Goal: Task Accomplishment & Management: Manage account settings

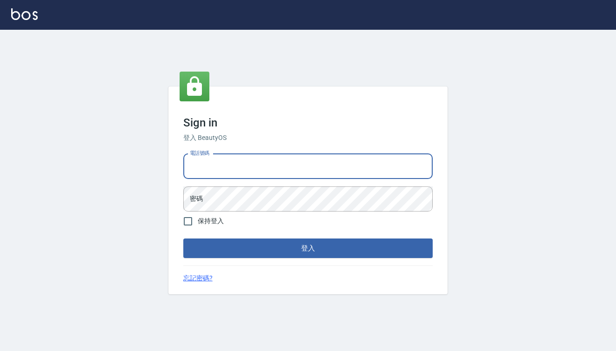
type input "0426657991"
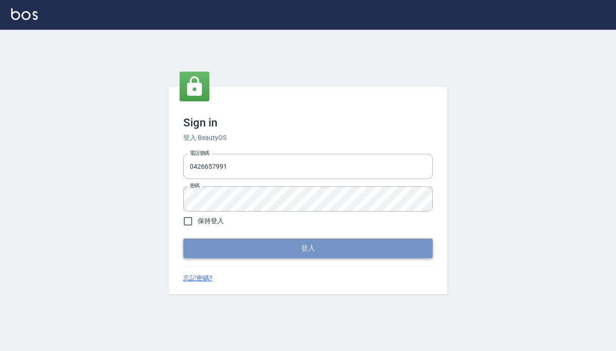
click at [284, 247] on button "登入" at bounding box center [307, 249] width 249 height 20
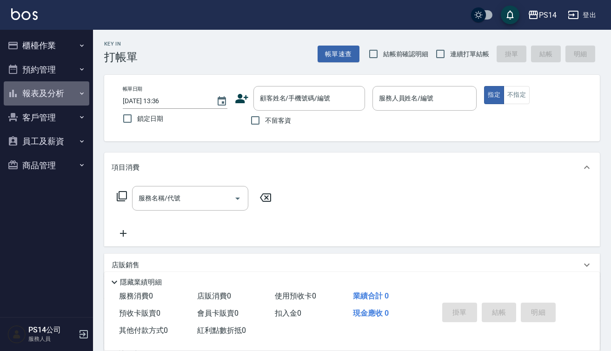
click at [40, 94] on button "報表及分析" at bounding box center [47, 93] width 86 height 24
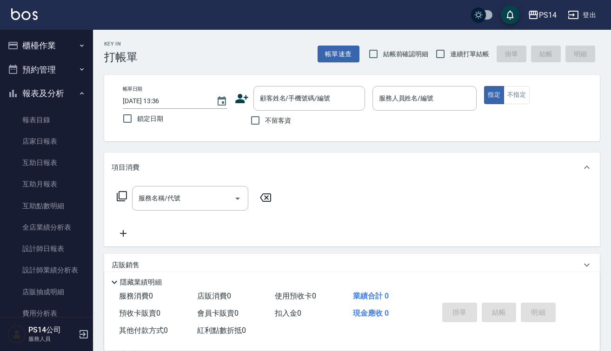
click at [49, 48] on button "櫃檯作業" at bounding box center [47, 45] width 86 height 24
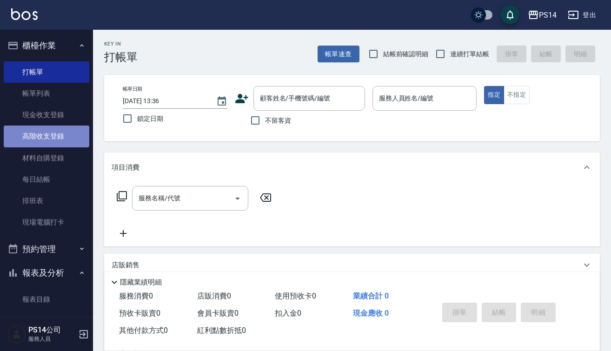
click at [53, 136] on link "高階收支登錄" at bounding box center [47, 136] width 86 height 21
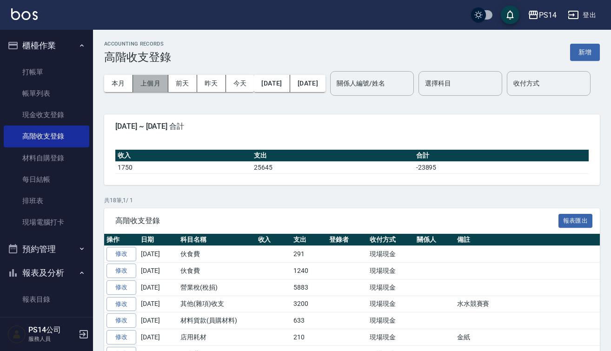
click at [142, 83] on button "上個月" at bounding box center [150, 83] width 35 height 17
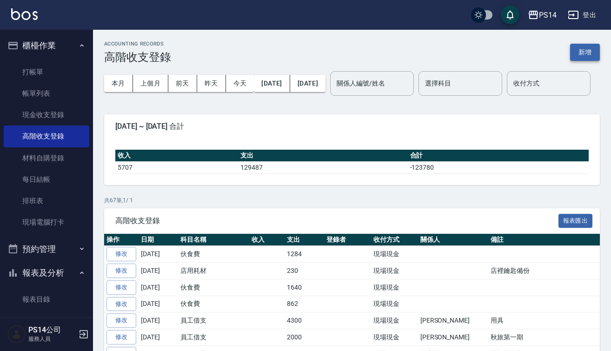
click at [586, 46] on button "新增" at bounding box center [585, 52] width 30 height 17
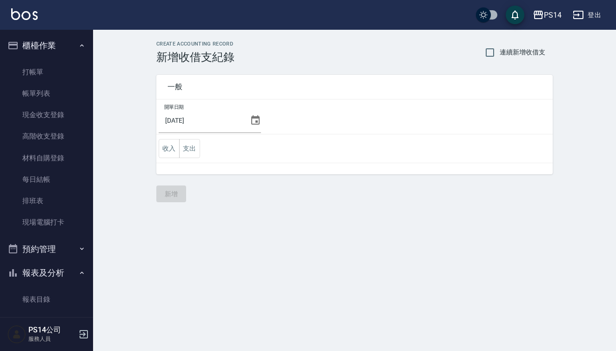
click at [505, 53] on span "連續新增收借支" at bounding box center [522, 52] width 46 height 10
click at [499, 53] on input "連續新增收借支" at bounding box center [490, 53] width 20 height 20
checkbox input "true"
click at [256, 125] on icon at bounding box center [255, 120] width 11 height 11
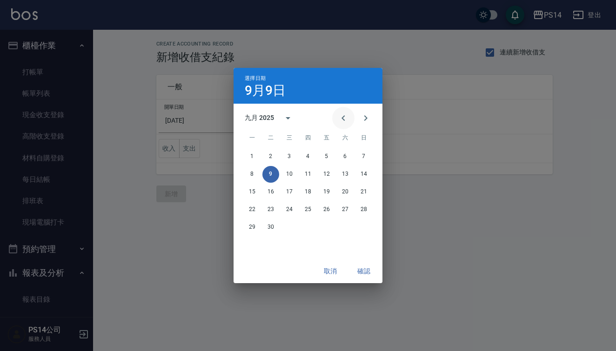
click at [340, 123] on icon "Previous month" at bounding box center [343, 118] width 11 height 11
click at [365, 232] on button "31" at bounding box center [363, 227] width 17 height 17
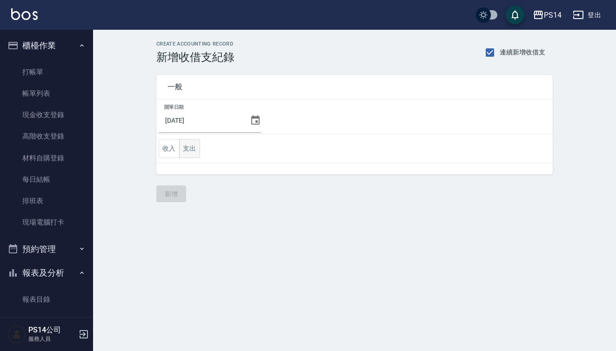
click at [193, 148] on button "支出" at bounding box center [189, 148] width 21 height 19
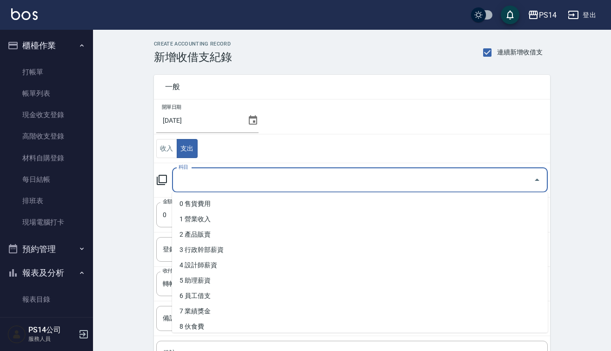
click at [201, 172] on input "科目" at bounding box center [352, 180] width 353 height 16
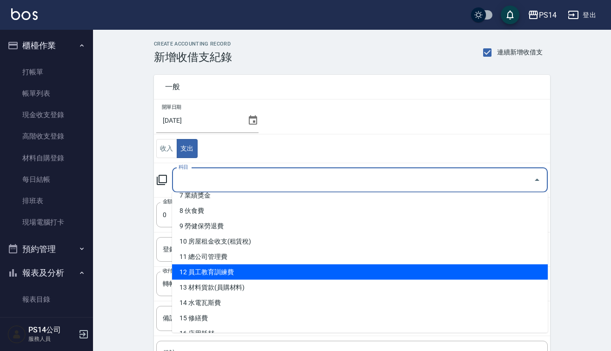
scroll to position [117, 0]
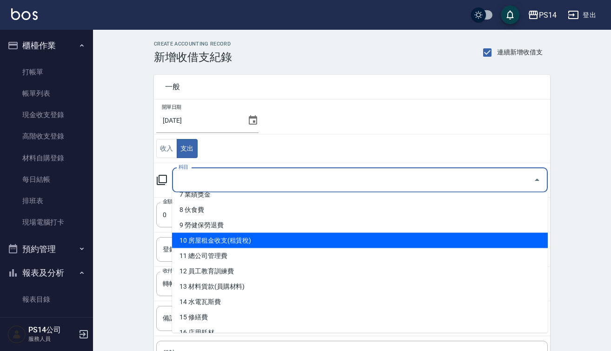
click at [227, 244] on li "10 房屋租金收支(租賃稅)" at bounding box center [360, 240] width 376 height 15
type input "10 房屋租金收支(租賃稅)"
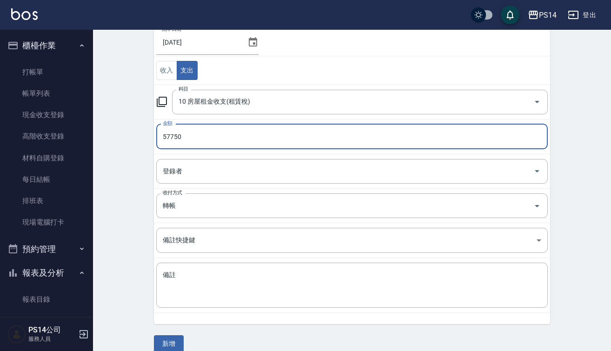
scroll to position [86, 0]
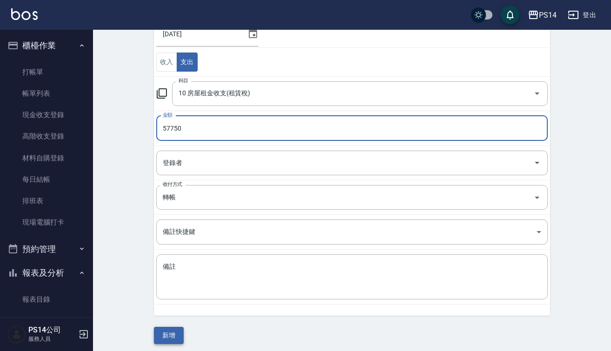
type input "57750"
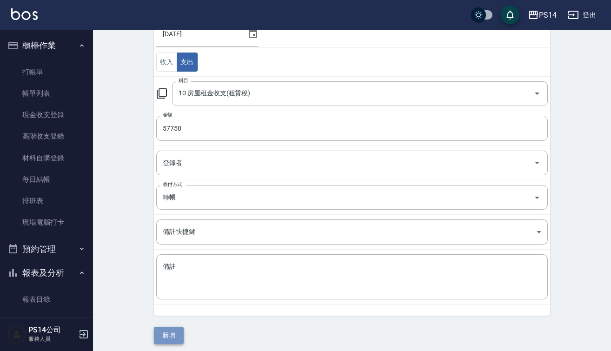
click at [169, 331] on button "新增" at bounding box center [169, 335] width 30 height 17
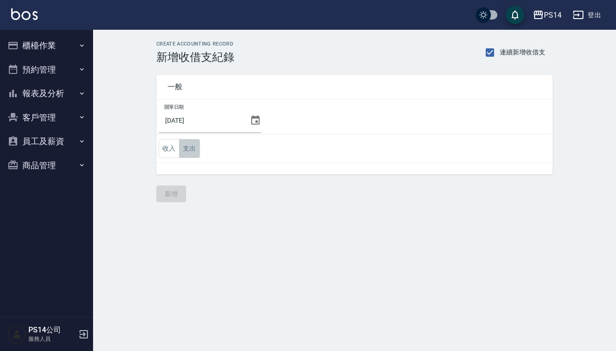
click at [197, 156] on button "支出" at bounding box center [189, 148] width 21 height 19
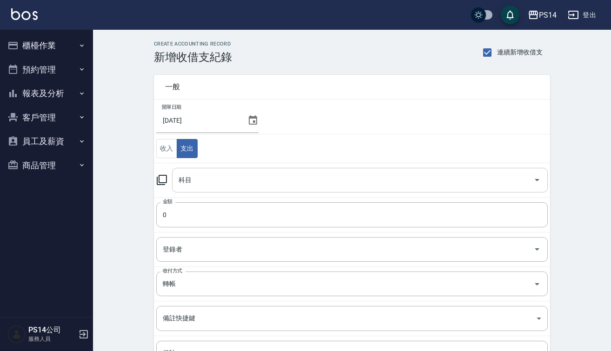
click at [210, 178] on input "科目" at bounding box center [352, 180] width 353 height 16
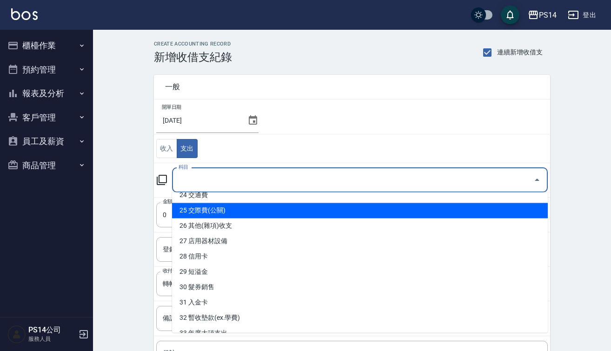
scroll to position [377, 0]
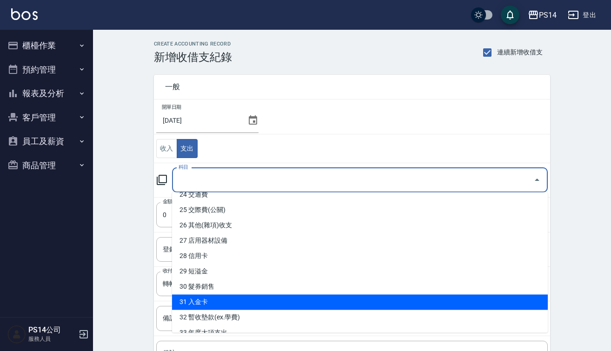
click at [216, 303] on li "31 入金卡" at bounding box center [360, 302] width 376 height 15
type input "31 入金卡"
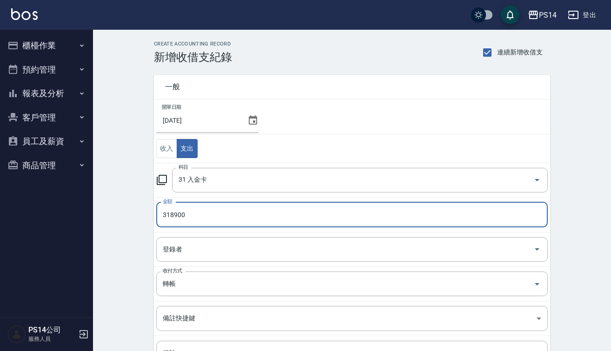
type input "318900"
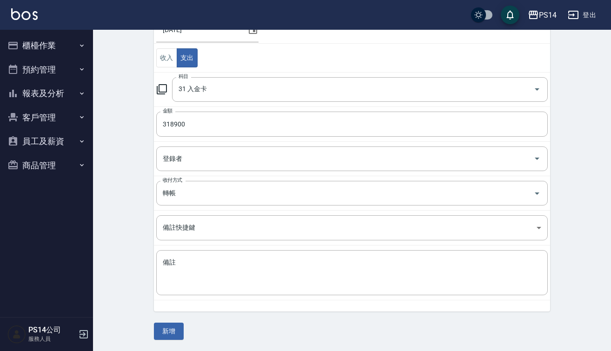
scroll to position [90, 0]
click at [170, 333] on button "新增" at bounding box center [169, 331] width 30 height 17
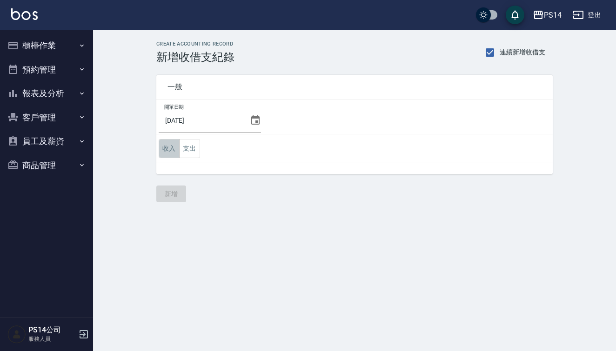
click at [171, 146] on button "收入" at bounding box center [169, 148] width 21 height 19
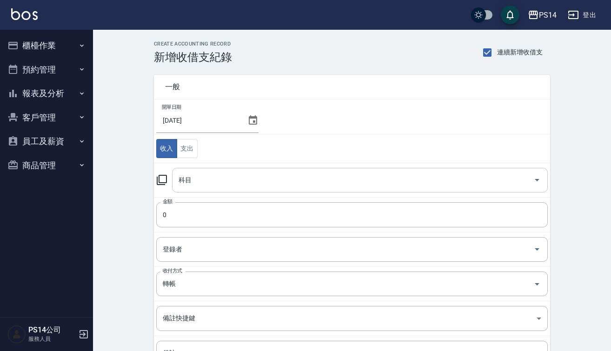
click at [204, 181] on input "科目" at bounding box center [352, 180] width 353 height 16
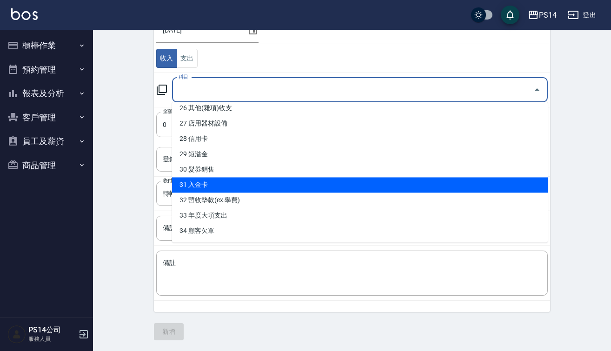
scroll to position [405, 0]
click at [204, 181] on li "31 入金卡" at bounding box center [360, 185] width 376 height 15
type input "31 入金卡"
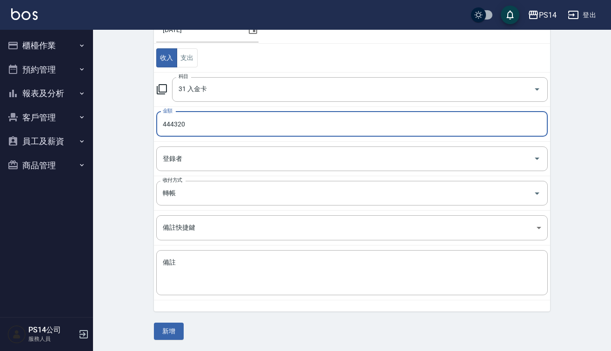
scroll to position [90, 0]
type input "444320"
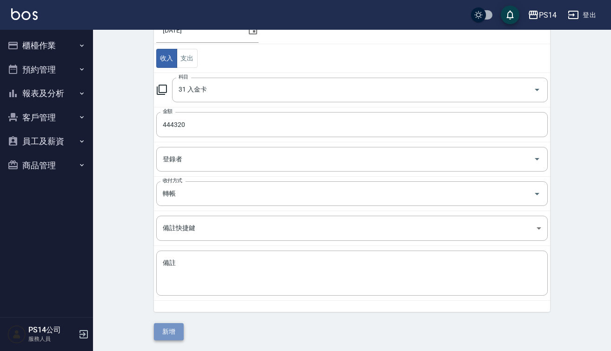
click at [160, 332] on button "新增" at bounding box center [169, 331] width 30 height 17
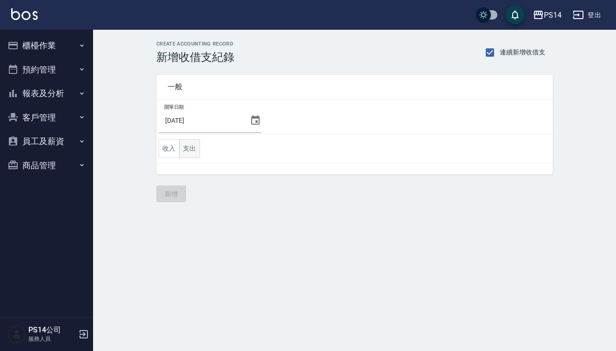
click at [196, 154] on button "支出" at bounding box center [189, 148] width 21 height 19
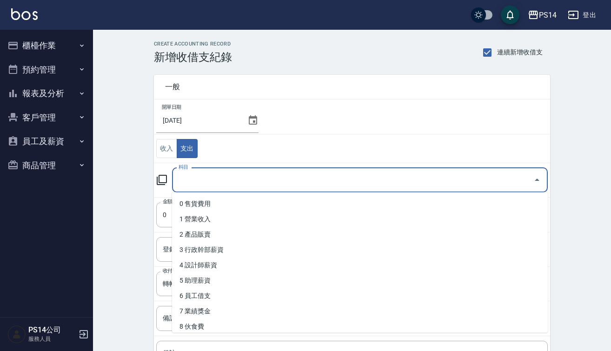
click at [201, 176] on input "科目" at bounding box center [352, 180] width 353 height 16
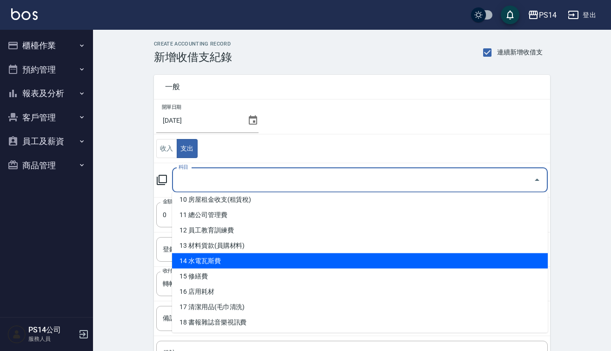
scroll to position [160, 0]
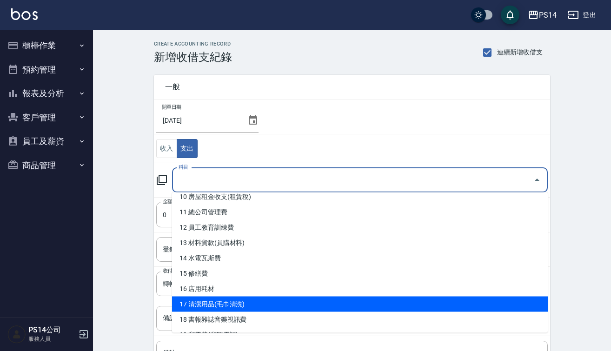
click at [223, 306] on li "17 清潔用品(毛巾清洗)" at bounding box center [360, 304] width 376 height 15
type input "17 清潔用品(毛巾清洗)"
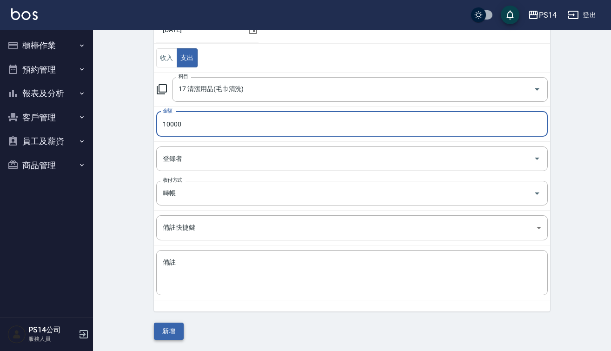
scroll to position [90, 0]
type input "10000"
click at [182, 332] on button "新增" at bounding box center [169, 331] width 30 height 17
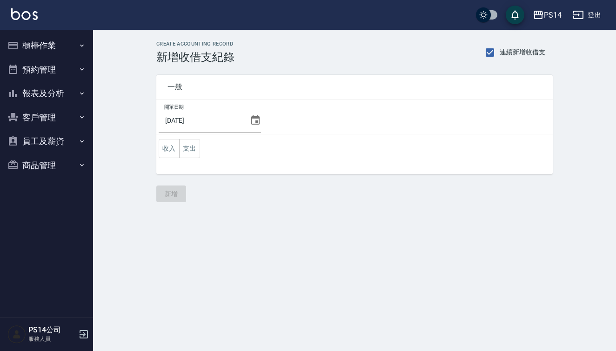
click at [193, 163] on table "開單日期 [DATE] 收入 支出" at bounding box center [354, 132] width 396 height 64
click at [193, 156] on button "支出" at bounding box center [189, 148] width 21 height 19
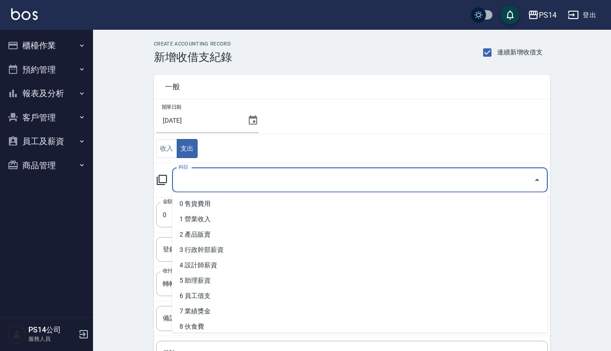
click at [199, 180] on input "科目" at bounding box center [352, 180] width 353 height 16
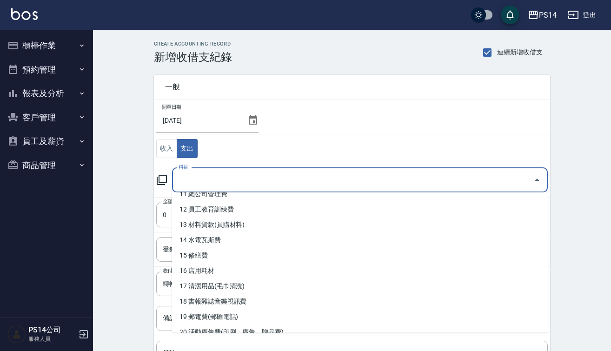
scroll to position [175, 0]
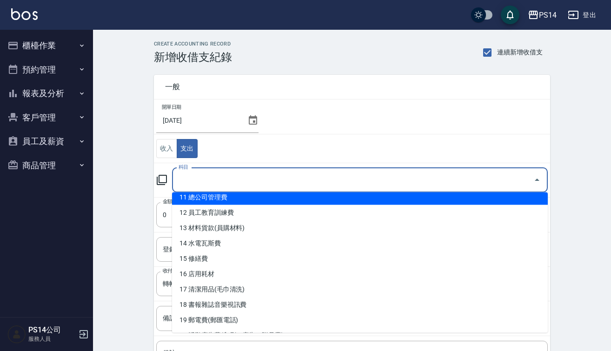
click at [211, 198] on li "11 總公司管理費" at bounding box center [360, 197] width 376 height 15
type input "11 總公司管理費"
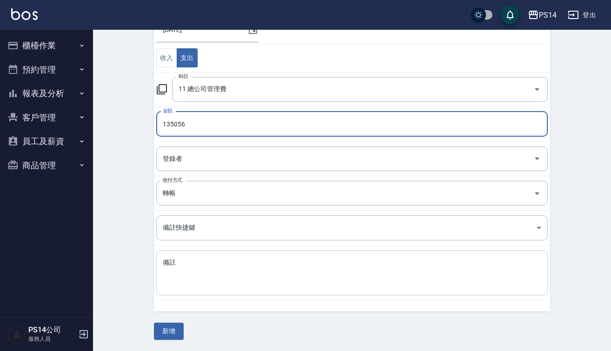
scroll to position [90, 0]
type input "135056"
click at [177, 337] on button "新增" at bounding box center [169, 331] width 30 height 17
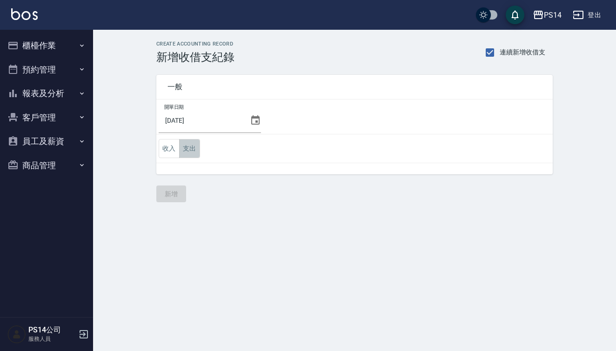
click at [187, 158] on button "支出" at bounding box center [189, 148] width 21 height 19
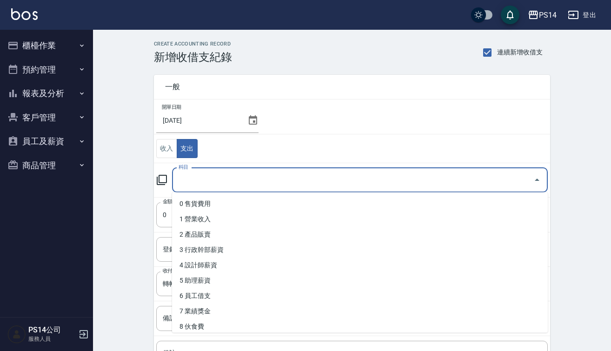
click at [196, 183] on input "科目" at bounding box center [352, 180] width 353 height 16
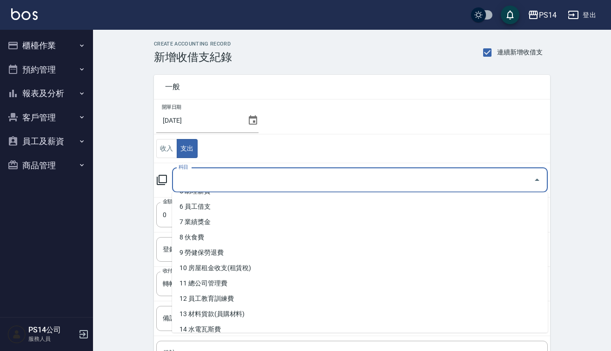
scroll to position [91, 0]
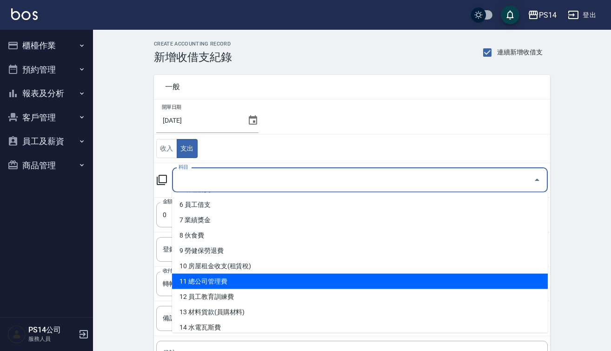
click at [214, 277] on li "11 總公司管理費" at bounding box center [360, 281] width 376 height 15
type input "11 總公司管理費"
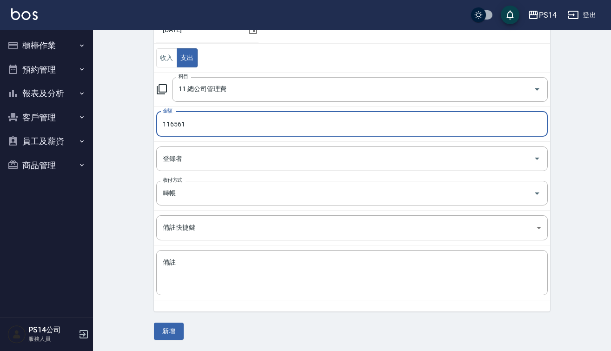
scroll to position [90, 0]
type input "116561"
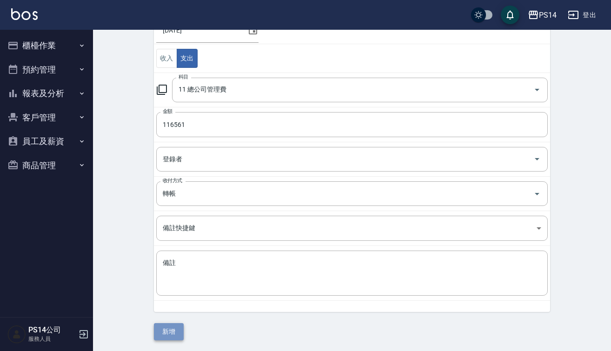
click at [172, 331] on button "新增" at bounding box center [169, 331] width 30 height 17
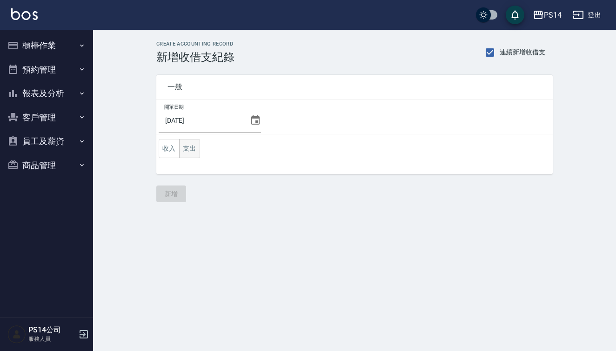
click at [199, 154] on button "支出" at bounding box center [189, 148] width 21 height 19
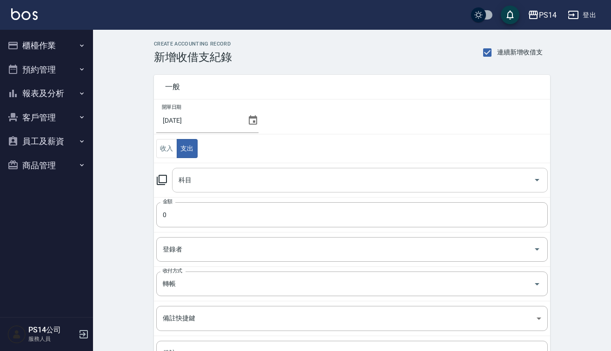
click at [199, 171] on div "科目" at bounding box center [360, 180] width 376 height 25
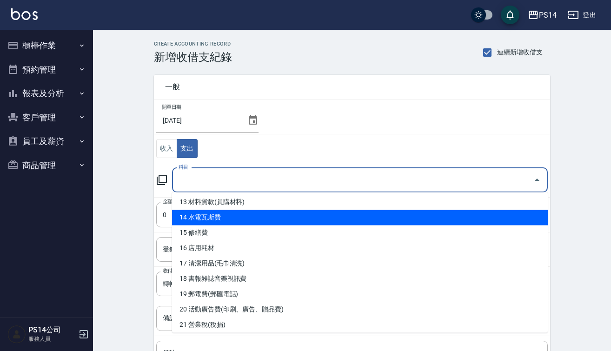
scroll to position [193, 0]
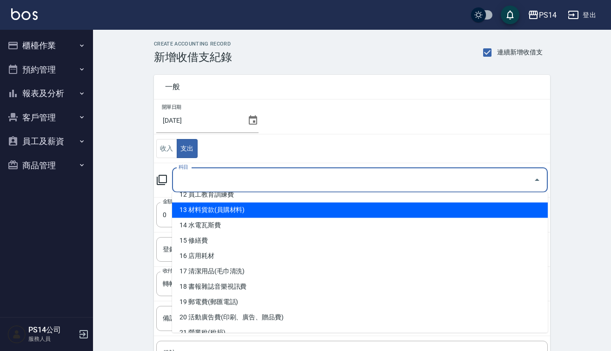
click at [221, 206] on li "13 材料貨款(員購材料)" at bounding box center [360, 210] width 376 height 15
type input "13 材料貨款(員購材料)"
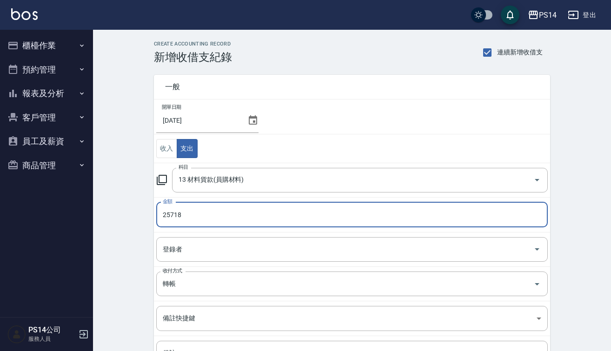
type input "25718"
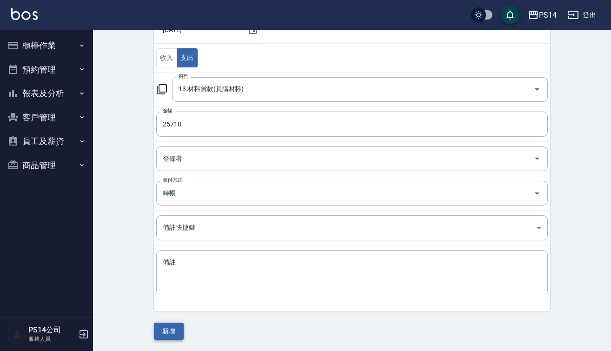
scroll to position [90, 0]
click at [172, 332] on button "新增" at bounding box center [169, 331] width 30 height 17
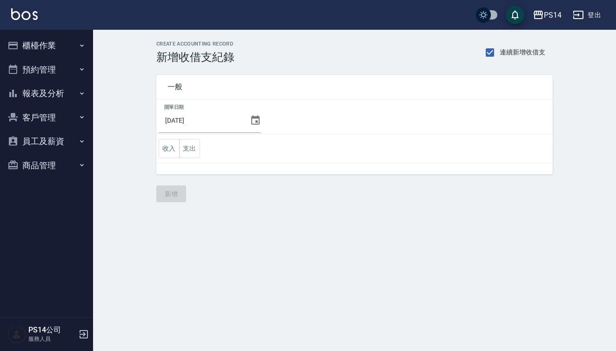
click at [42, 97] on button "報表及分析" at bounding box center [47, 93] width 86 height 24
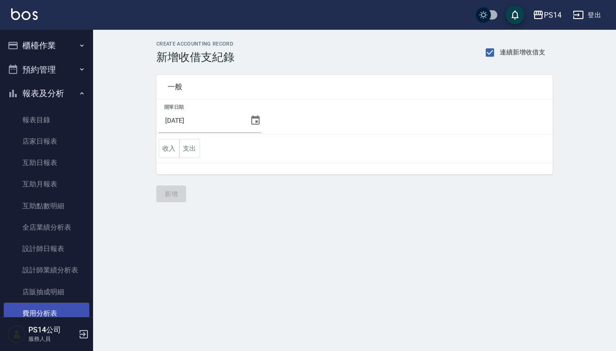
click at [55, 307] on link "費用分析表" at bounding box center [47, 313] width 86 height 21
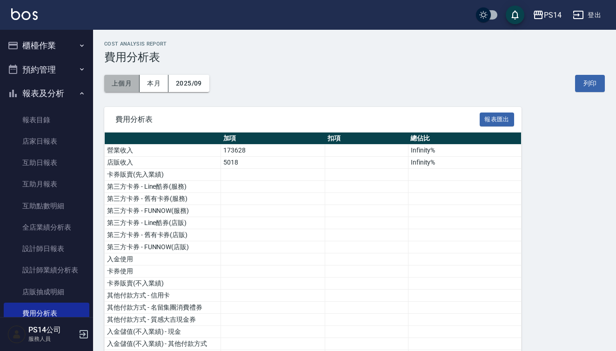
click at [131, 85] on button "上個月" at bounding box center [121, 83] width 35 height 17
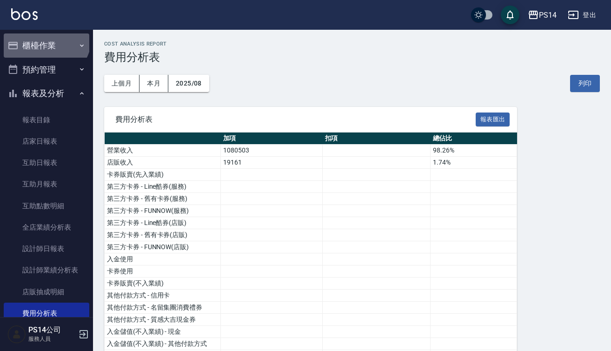
click at [45, 37] on button "櫃檯作業" at bounding box center [47, 45] width 86 height 24
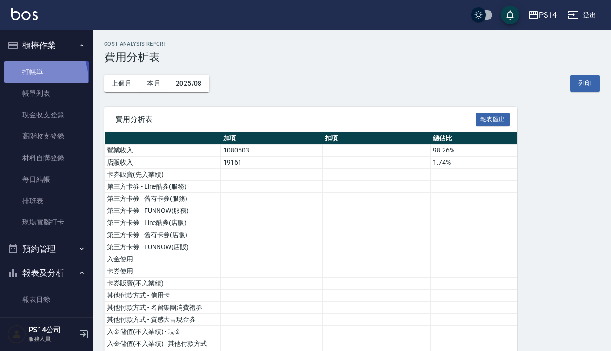
click at [40, 78] on link "打帳單" at bounding box center [47, 71] width 86 height 21
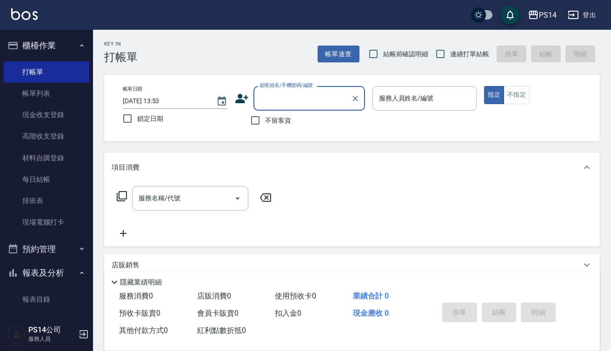
click at [49, 51] on button "櫃檯作業" at bounding box center [47, 45] width 86 height 24
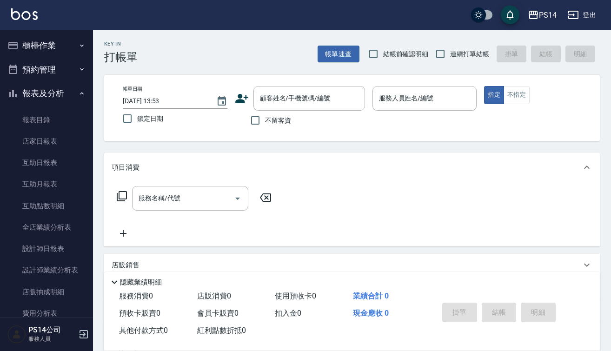
click at [53, 58] on button "預約管理" at bounding box center [47, 70] width 86 height 24
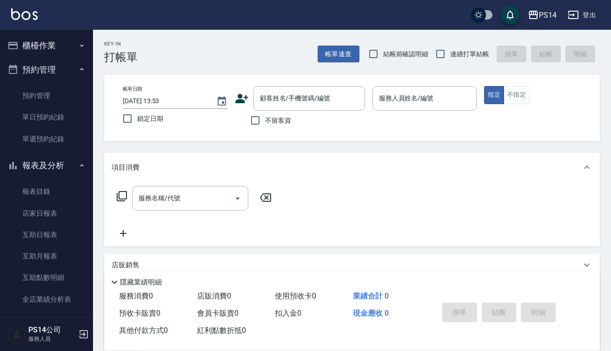
click at [58, 51] on button "櫃檯作業" at bounding box center [47, 45] width 86 height 24
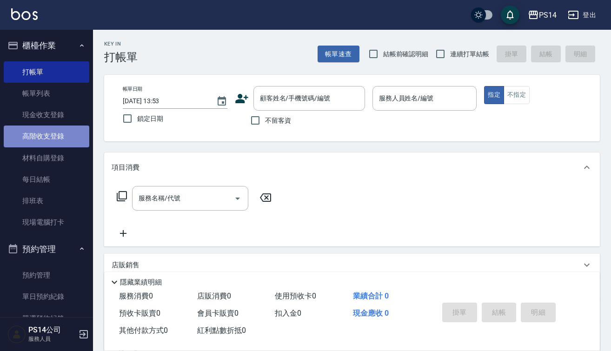
click at [54, 127] on link "高階收支登錄" at bounding box center [47, 136] width 86 height 21
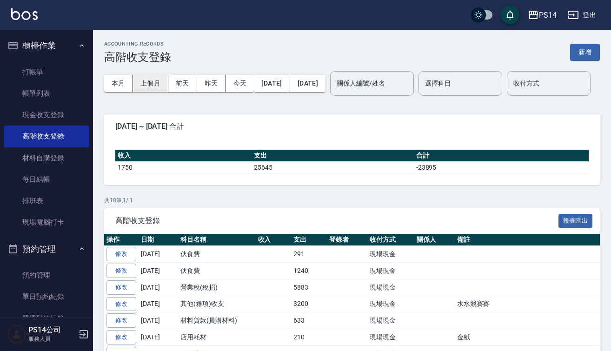
click at [144, 86] on button "上個月" at bounding box center [150, 83] width 35 height 17
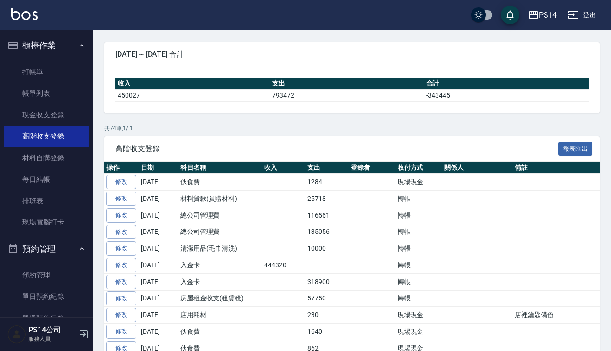
scroll to position [73, 0]
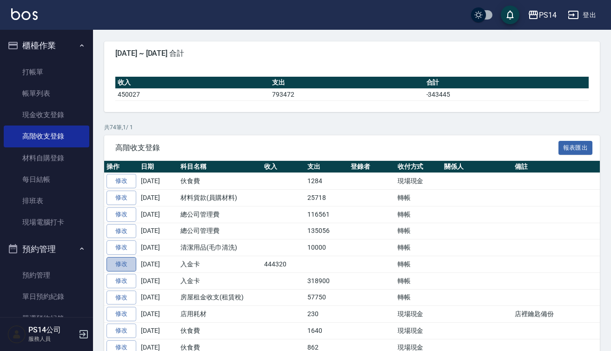
click at [120, 272] on link "修改" at bounding box center [121, 264] width 30 height 14
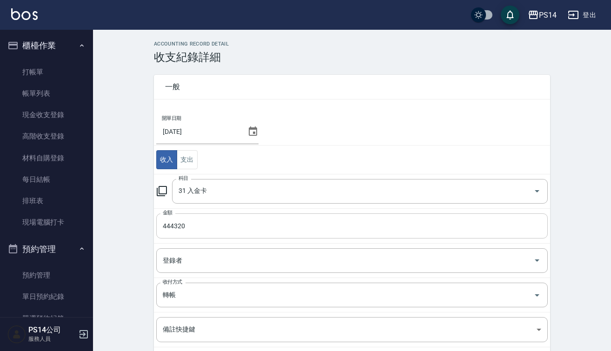
click at [173, 230] on input "444320" at bounding box center [351, 225] width 391 height 25
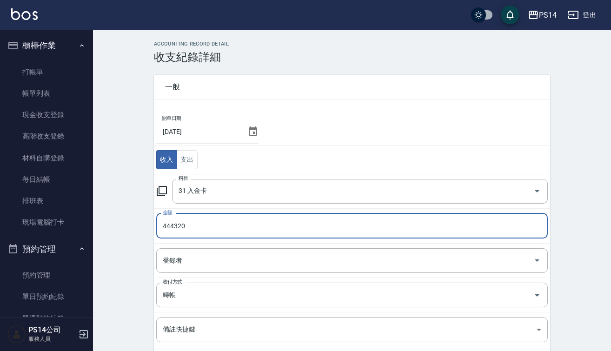
click at [170, 226] on input "444320" at bounding box center [351, 225] width 391 height 25
type input "464320"
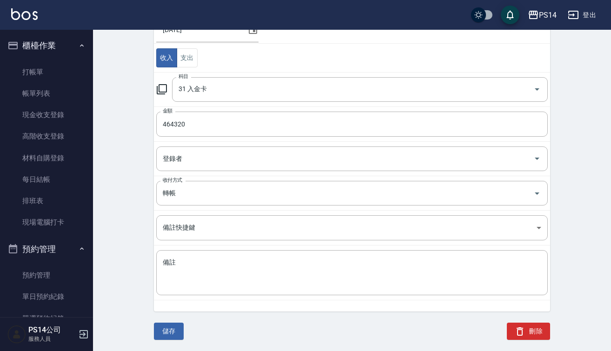
scroll to position [101, 0]
click at [163, 332] on button "儲存" at bounding box center [169, 331] width 30 height 17
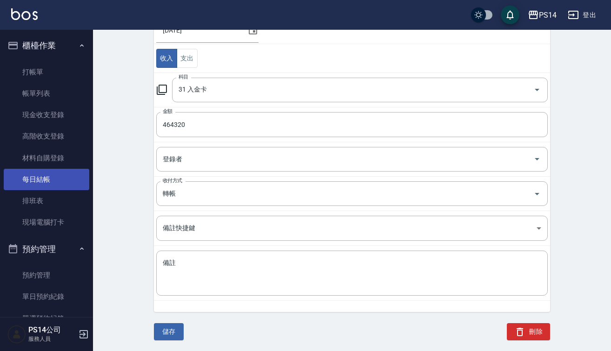
drag, startPoint x: 66, startPoint y: 190, endPoint x: 66, endPoint y: 182, distance: 7.4
click at [66, 182] on ul "打帳單 帳單列表 現金收支登錄 高階收支登錄 材料自購登錄 每日結帳 排班表 現場電腦打卡" at bounding box center [47, 147] width 86 height 179
click at [66, 181] on link "每日結帳" at bounding box center [47, 179] width 86 height 21
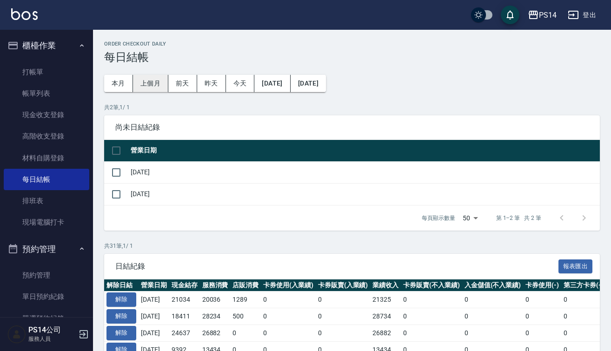
click at [143, 80] on button "上個月" at bounding box center [150, 83] width 35 height 17
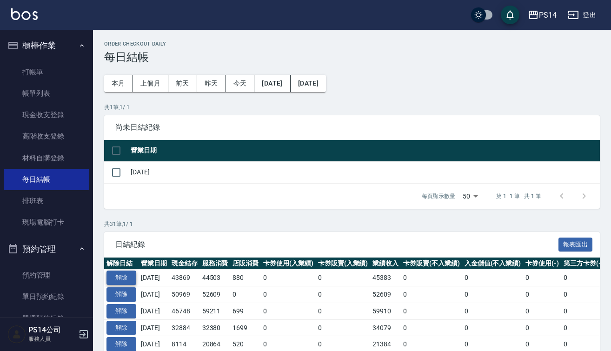
click at [120, 277] on button "解除" at bounding box center [121, 278] width 30 height 14
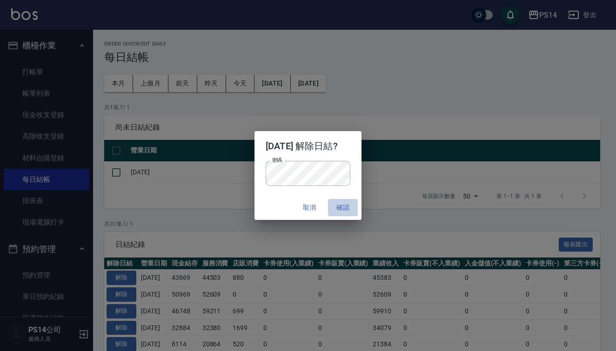
click at [337, 209] on button "確認" at bounding box center [343, 207] width 30 height 17
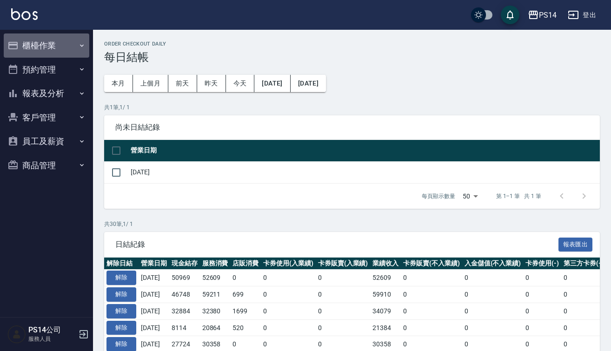
click at [59, 50] on button "櫃檯作業" at bounding box center [47, 45] width 86 height 24
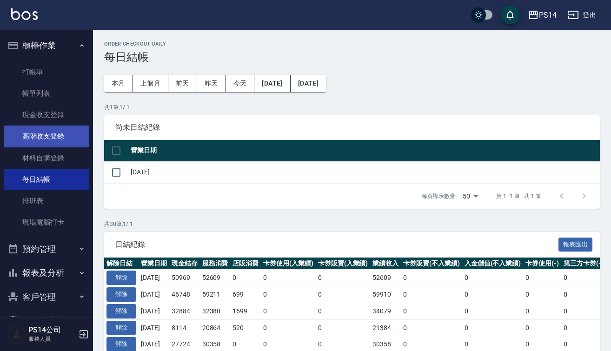
click at [55, 138] on link "高階收支登錄" at bounding box center [47, 136] width 86 height 21
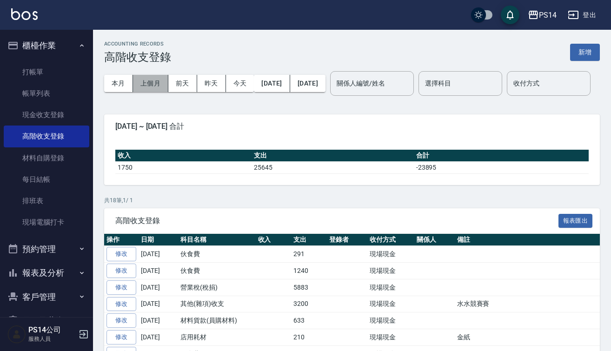
click at [153, 86] on button "上個月" at bounding box center [150, 83] width 35 height 17
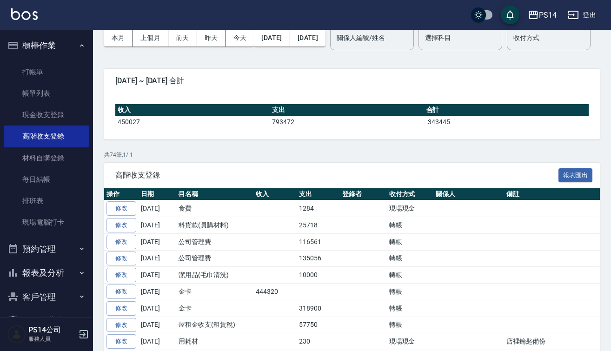
scroll to position [46, 0]
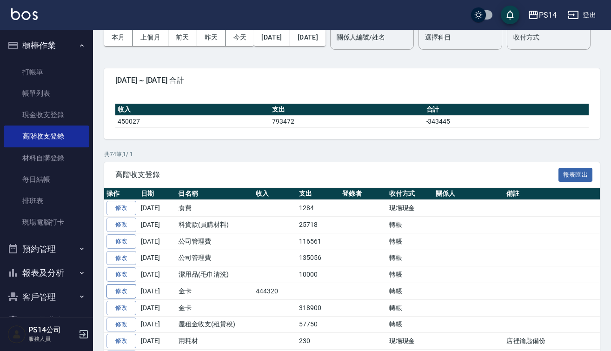
click at [129, 299] on link "修改" at bounding box center [121, 291] width 30 height 14
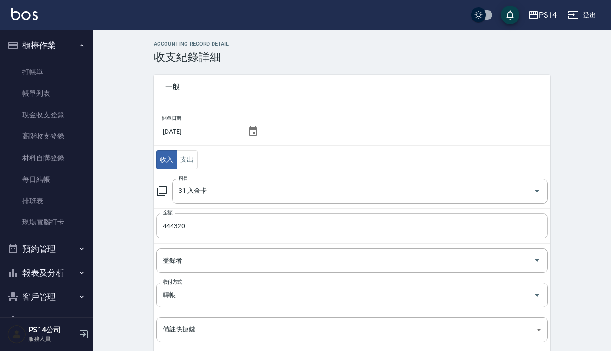
click at [173, 228] on input "444320" at bounding box center [351, 225] width 391 height 25
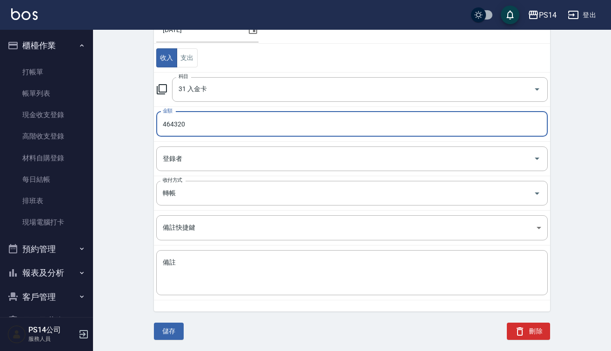
scroll to position [101, 0]
type input "464320"
click at [174, 325] on button "儲存" at bounding box center [169, 331] width 30 height 17
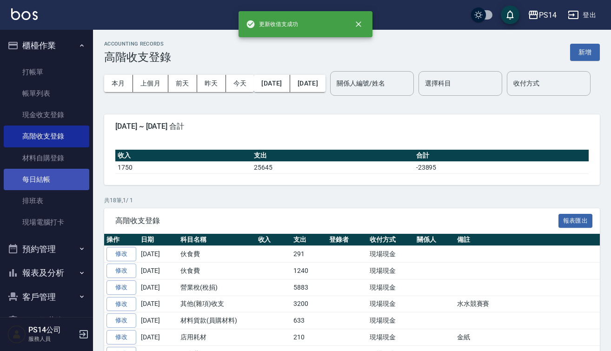
click at [43, 185] on link "每日結帳" at bounding box center [47, 179] width 86 height 21
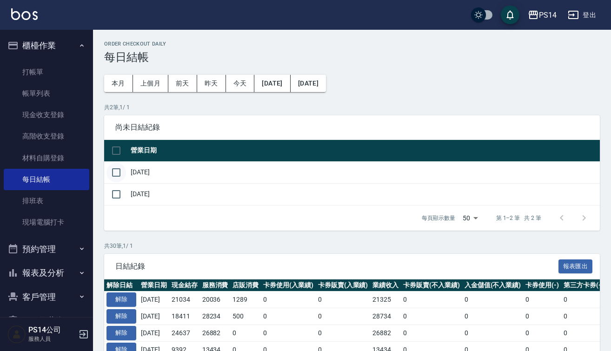
click at [113, 173] on input "checkbox" at bounding box center [116, 173] width 20 height 20
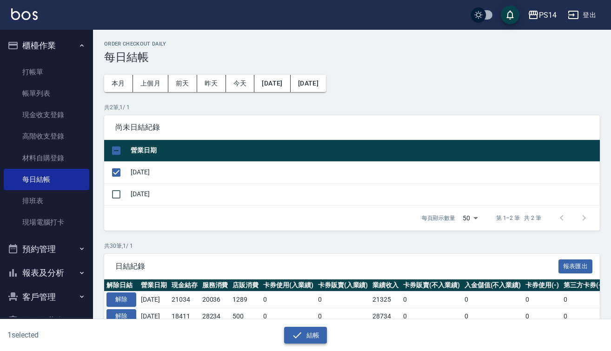
click at [293, 332] on icon "button" at bounding box center [297, 335] width 11 height 11
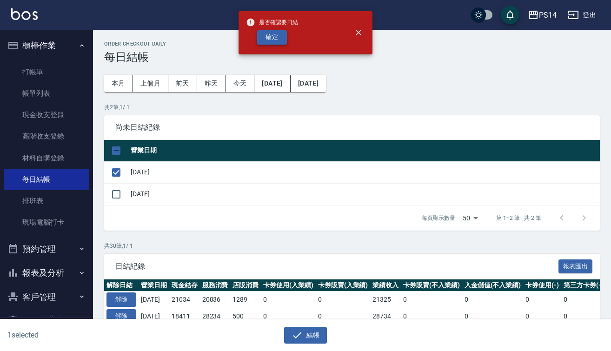
click at [276, 41] on button "確定" at bounding box center [272, 37] width 30 height 14
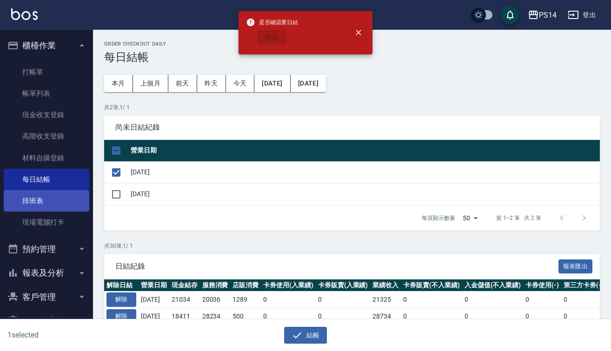
scroll to position [32, 0]
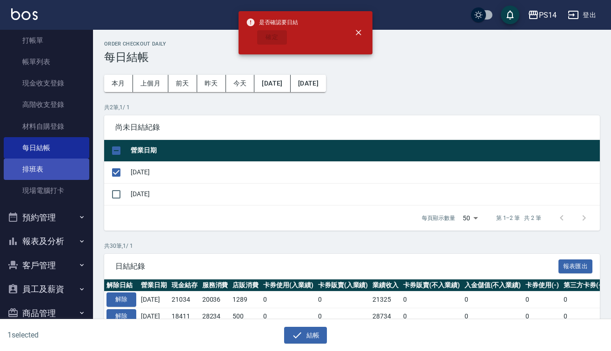
checkbox input "false"
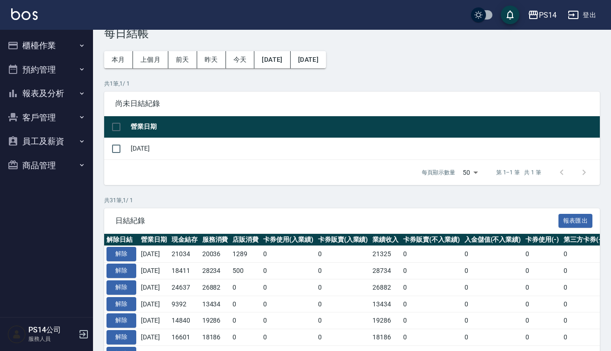
scroll to position [24, 0]
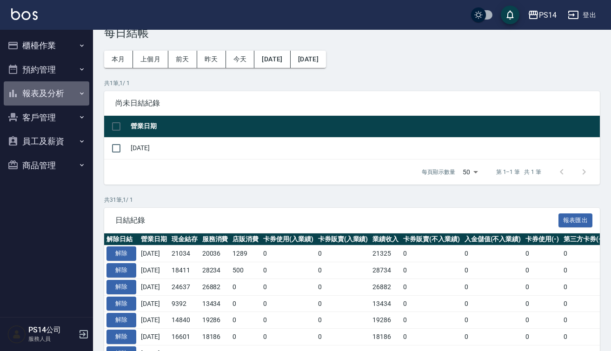
click at [46, 91] on button "報表及分析" at bounding box center [47, 93] width 86 height 24
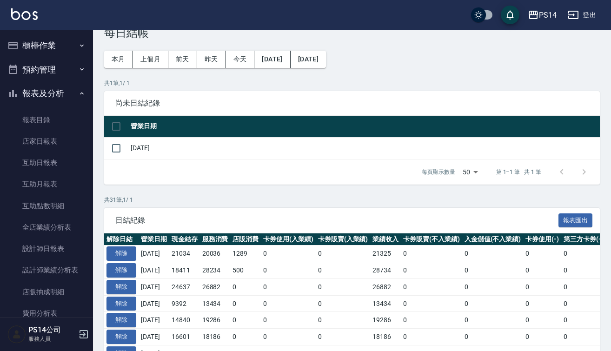
click at [53, 51] on button "櫃檯作業" at bounding box center [47, 45] width 86 height 24
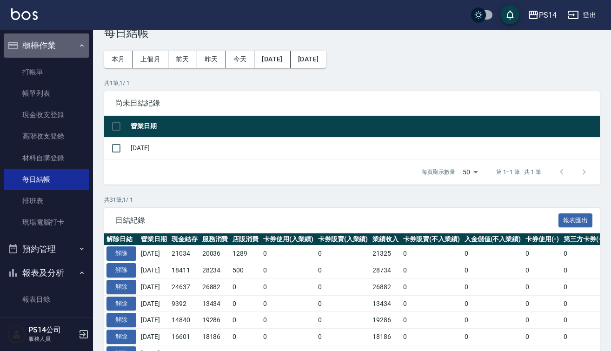
click at [53, 51] on button "櫃檯作業" at bounding box center [47, 45] width 86 height 24
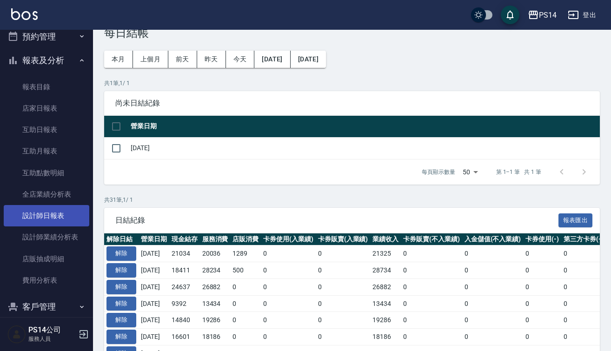
scroll to position [30, 0]
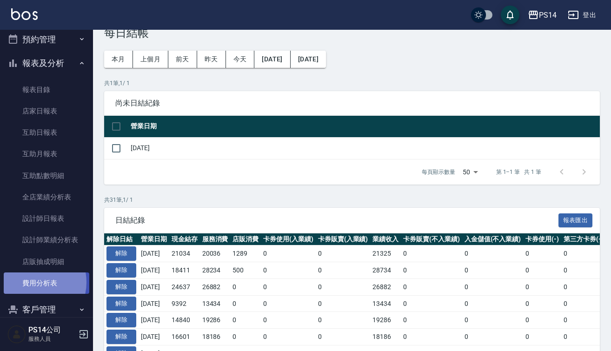
click at [32, 280] on link "費用分析表" at bounding box center [47, 282] width 86 height 21
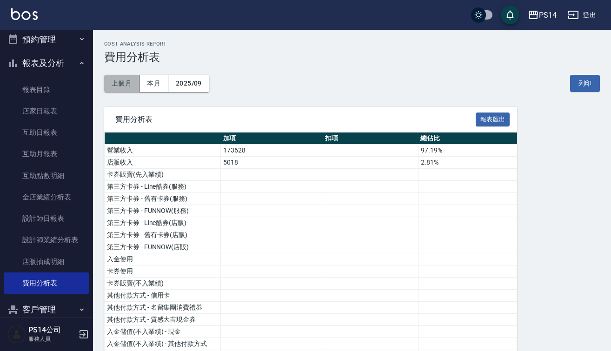
click at [130, 78] on button "上個月" at bounding box center [121, 83] width 35 height 17
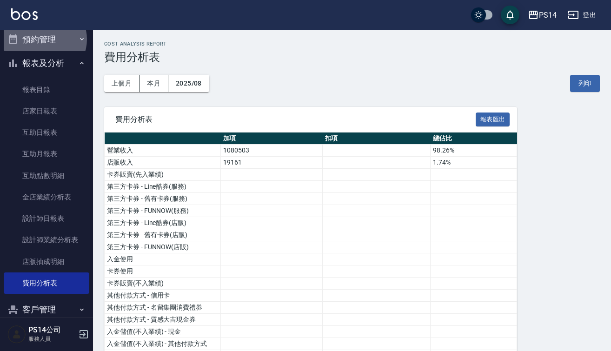
click at [43, 39] on button "預約管理" at bounding box center [47, 39] width 86 height 24
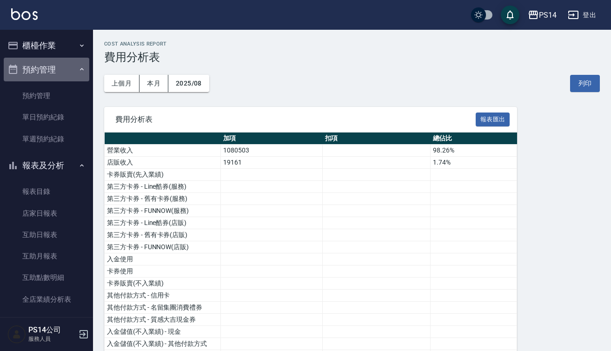
click at [56, 75] on button "預約管理" at bounding box center [47, 70] width 86 height 24
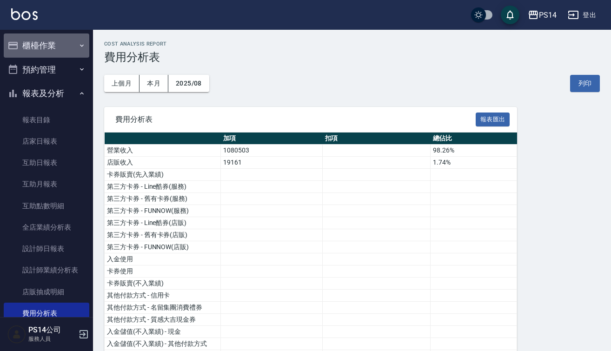
click at [57, 49] on button "櫃檯作業" at bounding box center [47, 45] width 86 height 24
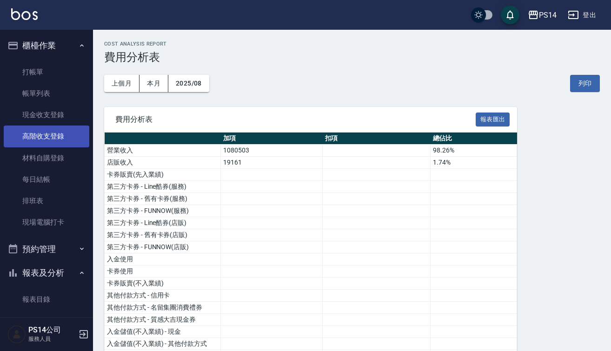
click at [60, 132] on link "高階收支登錄" at bounding box center [47, 136] width 86 height 21
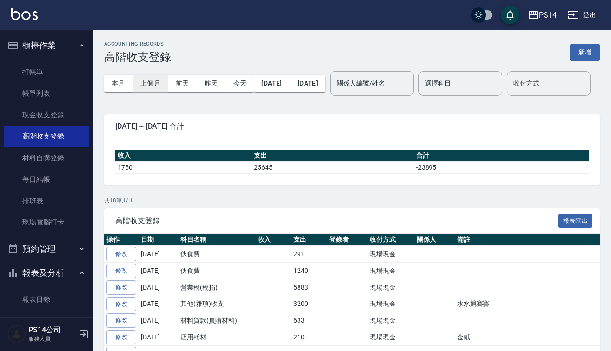
click at [141, 81] on button "上個月" at bounding box center [150, 83] width 35 height 17
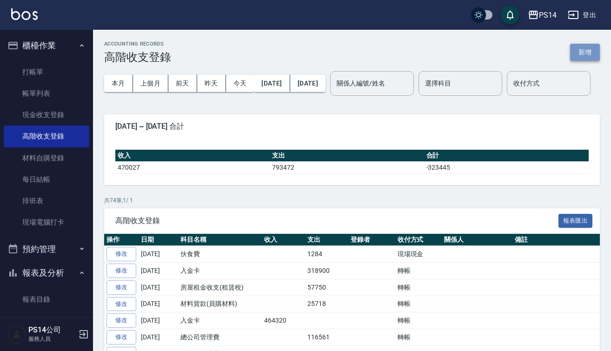
click at [584, 52] on button "新增" at bounding box center [585, 52] width 30 height 17
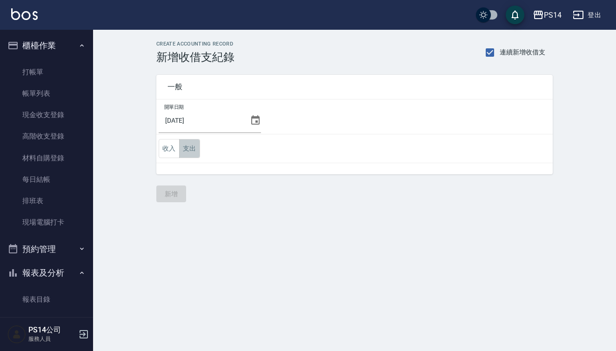
click at [195, 149] on button "支出" at bounding box center [189, 148] width 21 height 19
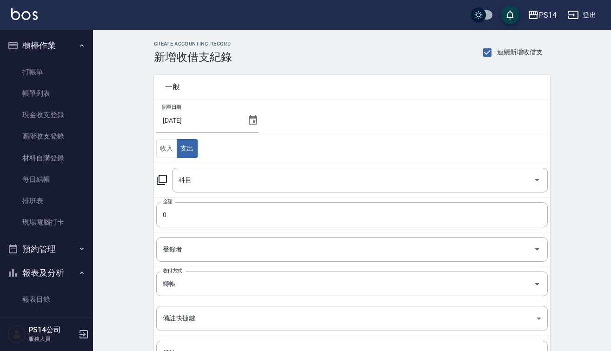
click at [248, 123] on icon at bounding box center [252, 120] width 11 height 11
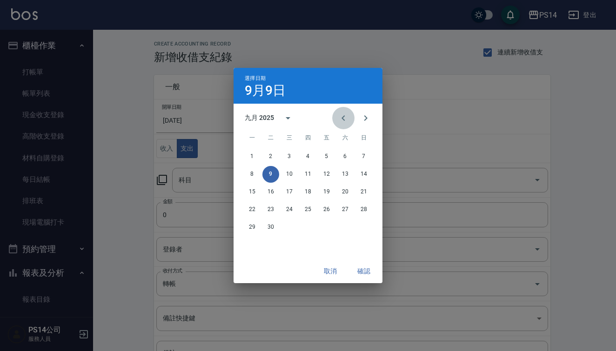
click at [339, 117] on icon "Previous month" at bounding box center [343, 118] width 11 height 11
click at [361, 231] on button "31" at bounding box center [363, 227] width 17 height 17
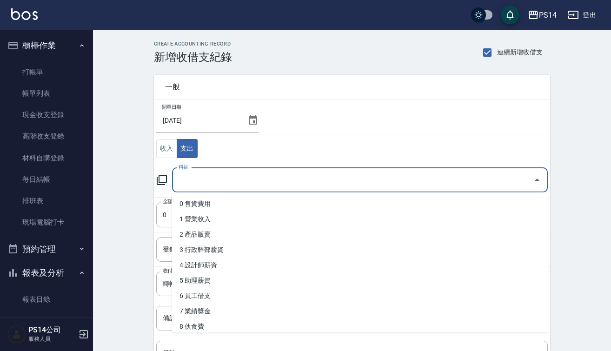
click at [216, 182] on input "科目" at bounding box center [352, 180] width 353 height 16
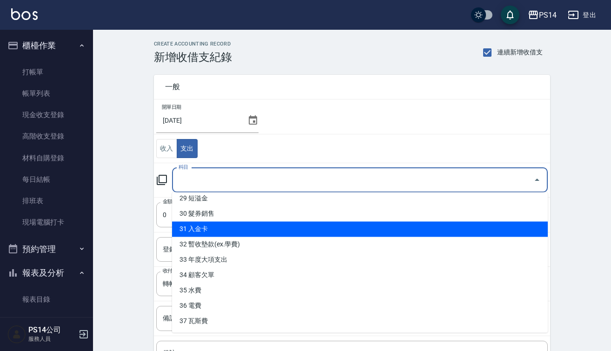
scroll to position [449, 0]
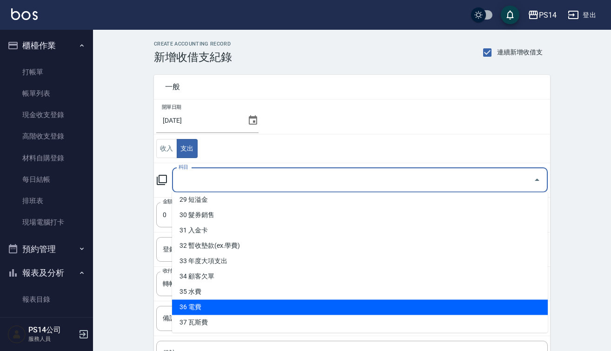
click at [200, 305] on li "36 電費" at bounding box center [360, 307] width 376 height 15
type input "36 電費"
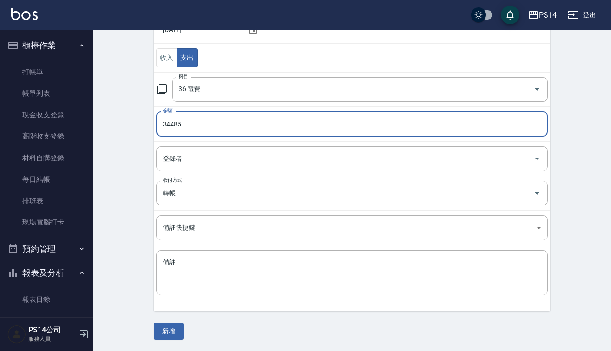
scroll to position [90, 0]
type input "34485"
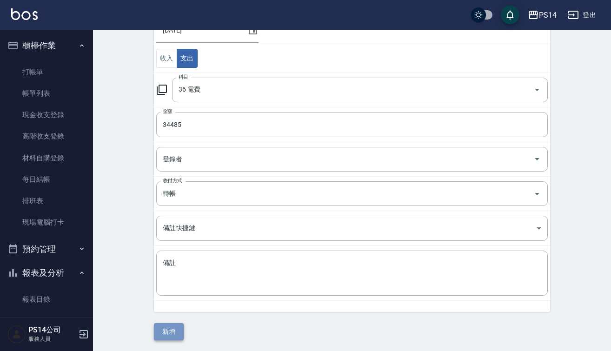
click at [164, 332] on button "新增" at bounding box center [169, 331] width 30 height 17
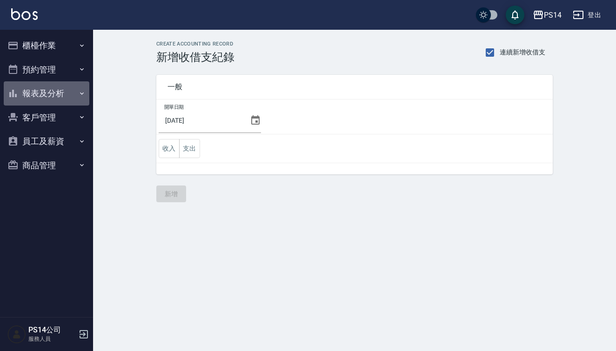
click at [47, 94] on button "報表及分析" at bounding box center [47, 93] width 86 height 24
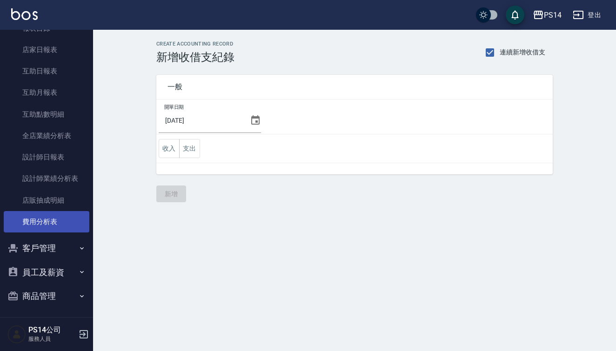
scroll to position [91, 0]
click at [35, 217] on link "費用分析表" at bounding box center [47, 222] width 86 height 21
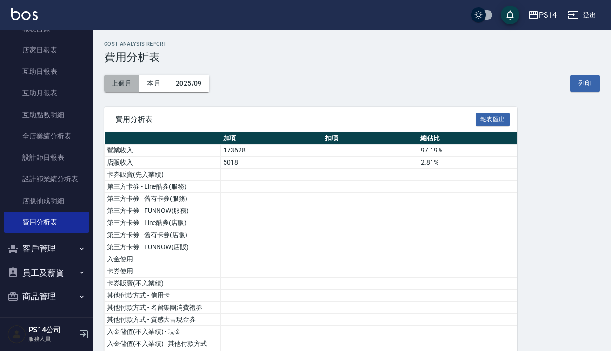
click at [132, 82] on button "上個月" at bounding box center [121, 83] width 35 height 17
